Goal: Information Seeking & Learning: Learn about a topic

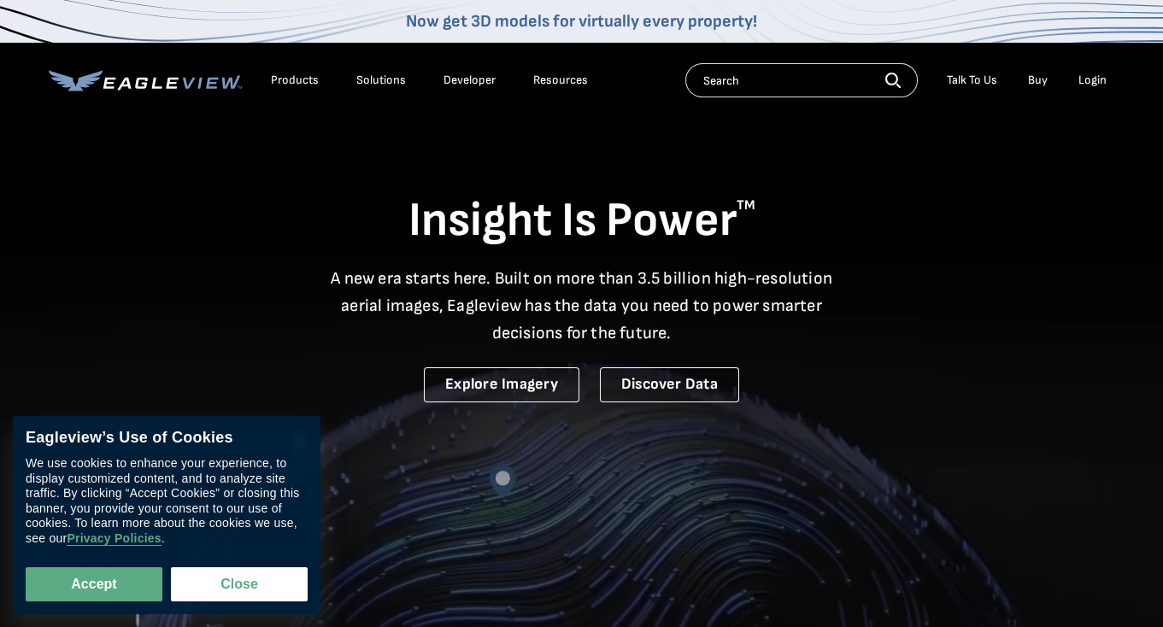
click at [294, 74] on div "Products" at bounding box center [295, 80] width 48 height 15
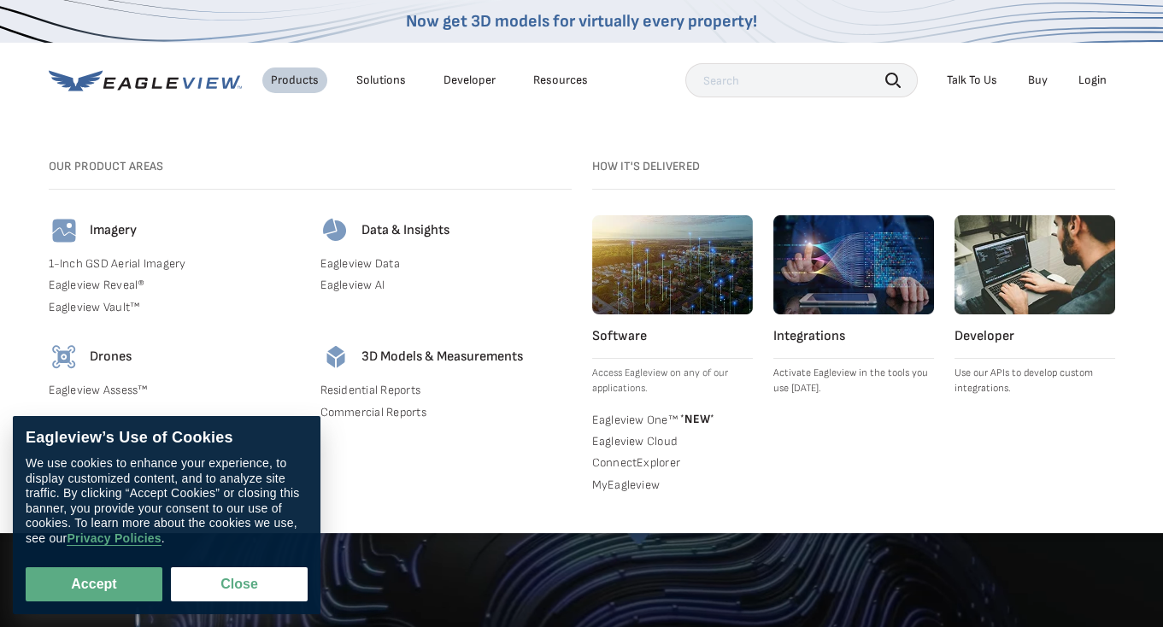
click at [121, 225] on h4 "Imagery" at bounding box center [113, 230] width 47 height 17
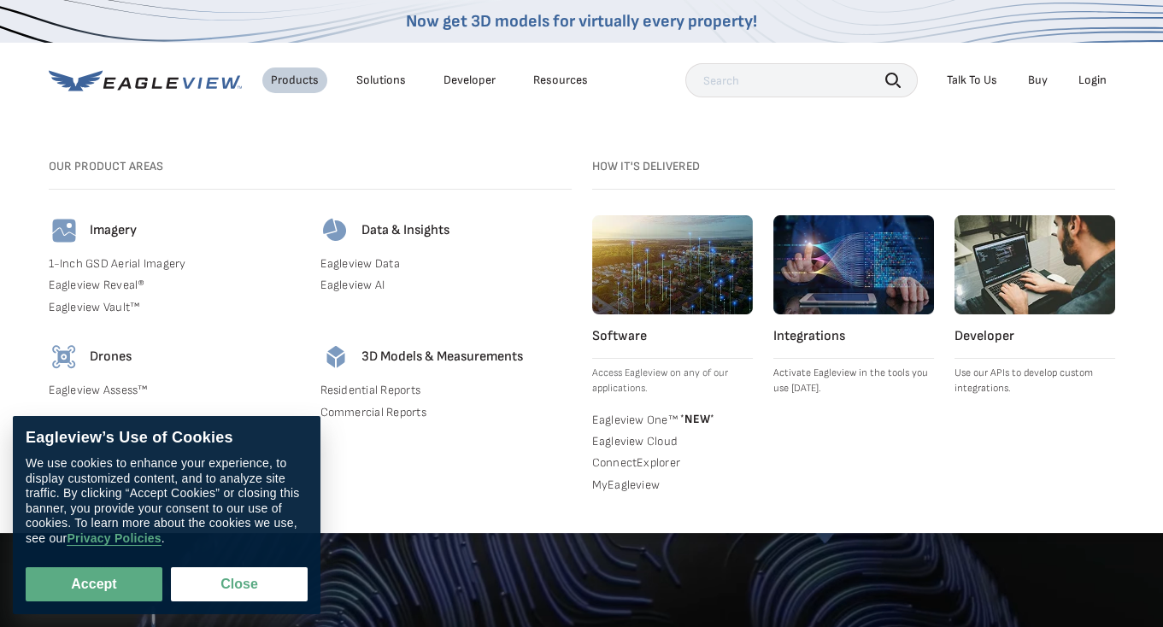
click at [116, 267] on link "1-Inch GSD Aerial Imagery" at bounding box center [174, 263] width 251 height 15
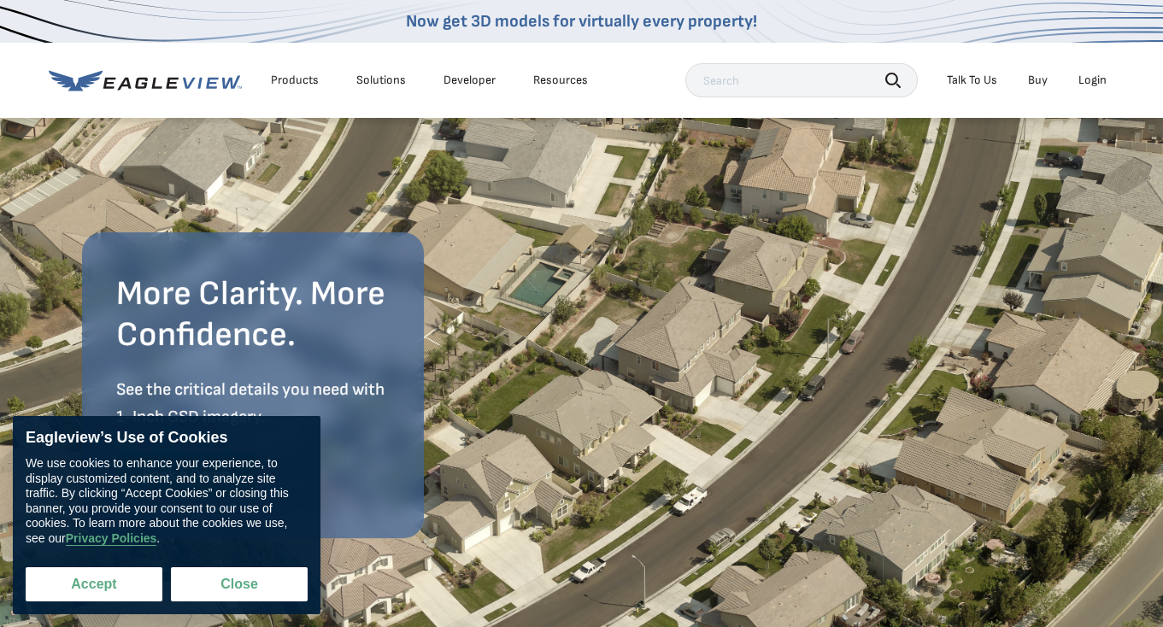
click at [115, 584] on button "Accept" at bounding box center [94, 585] width 137 height 34
checkbox input "true"
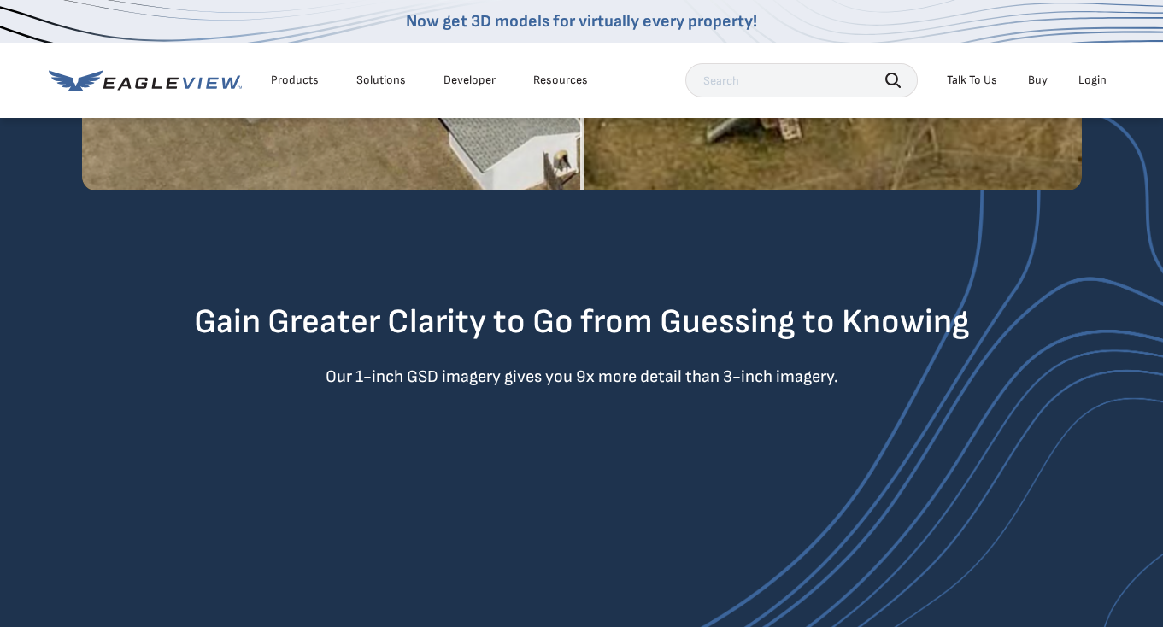
scroll to position [1354, 0]
